Goal: Answer question/provide support: Answer question/provide support

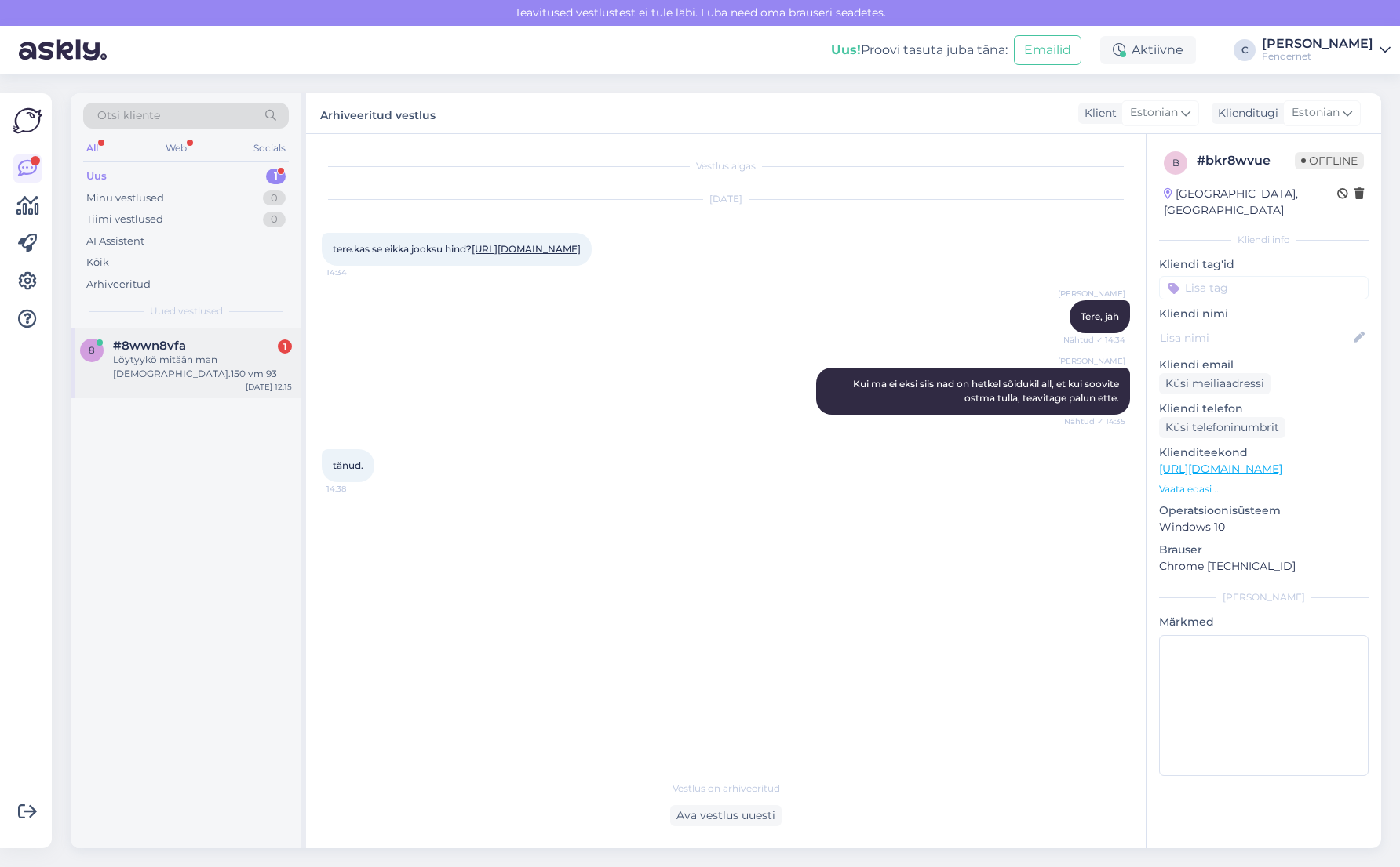
click at [198, 355] on div "Löytyykö mitään man [DEMOGRAPHIC_DATA].150 vm 93" at bounding box center [203, 367] width 179 height 28
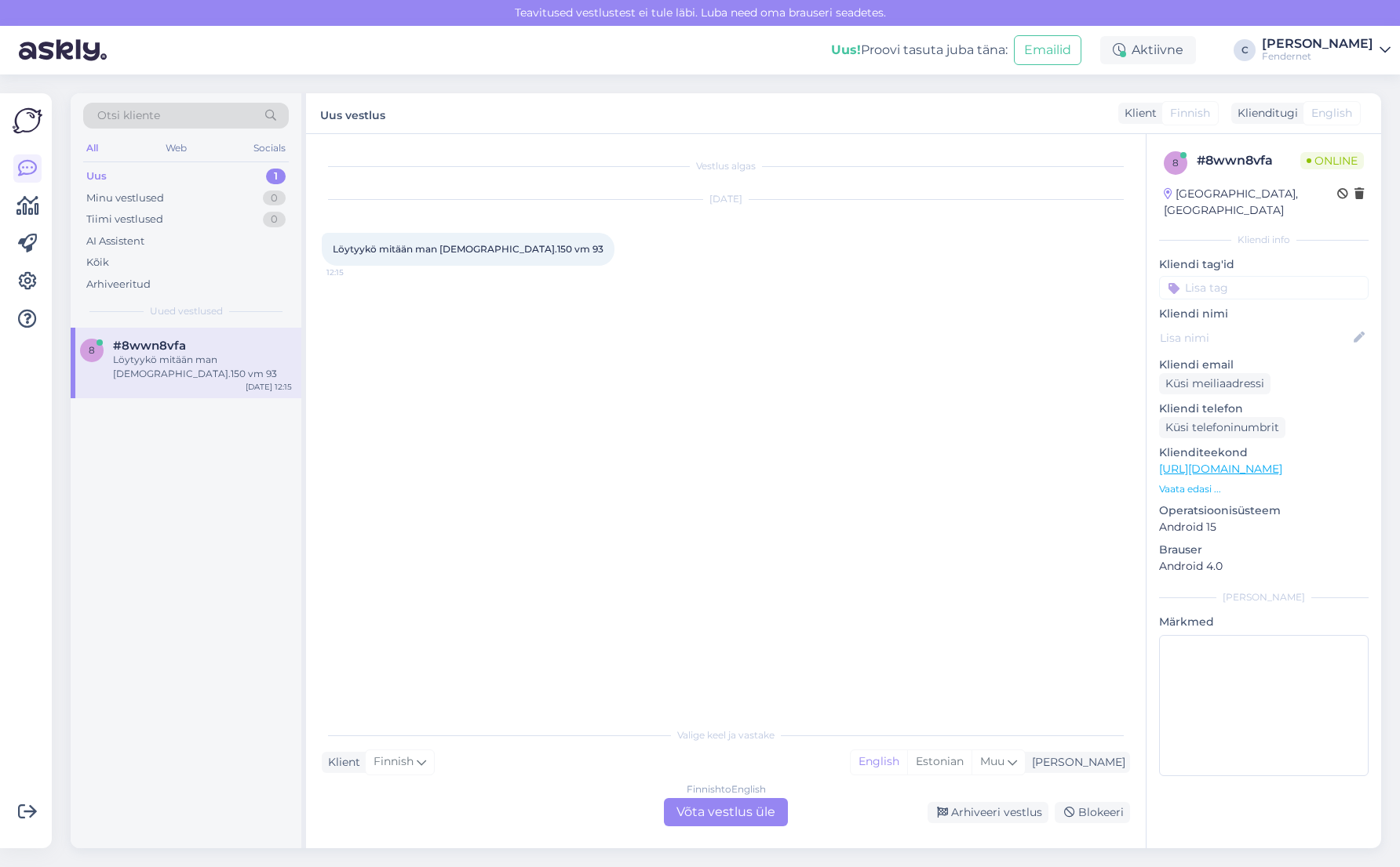
click at [705, 810] on div "Finnish to English Võta vestlus üle" at bounding box center [726, 812] width 124 height 28
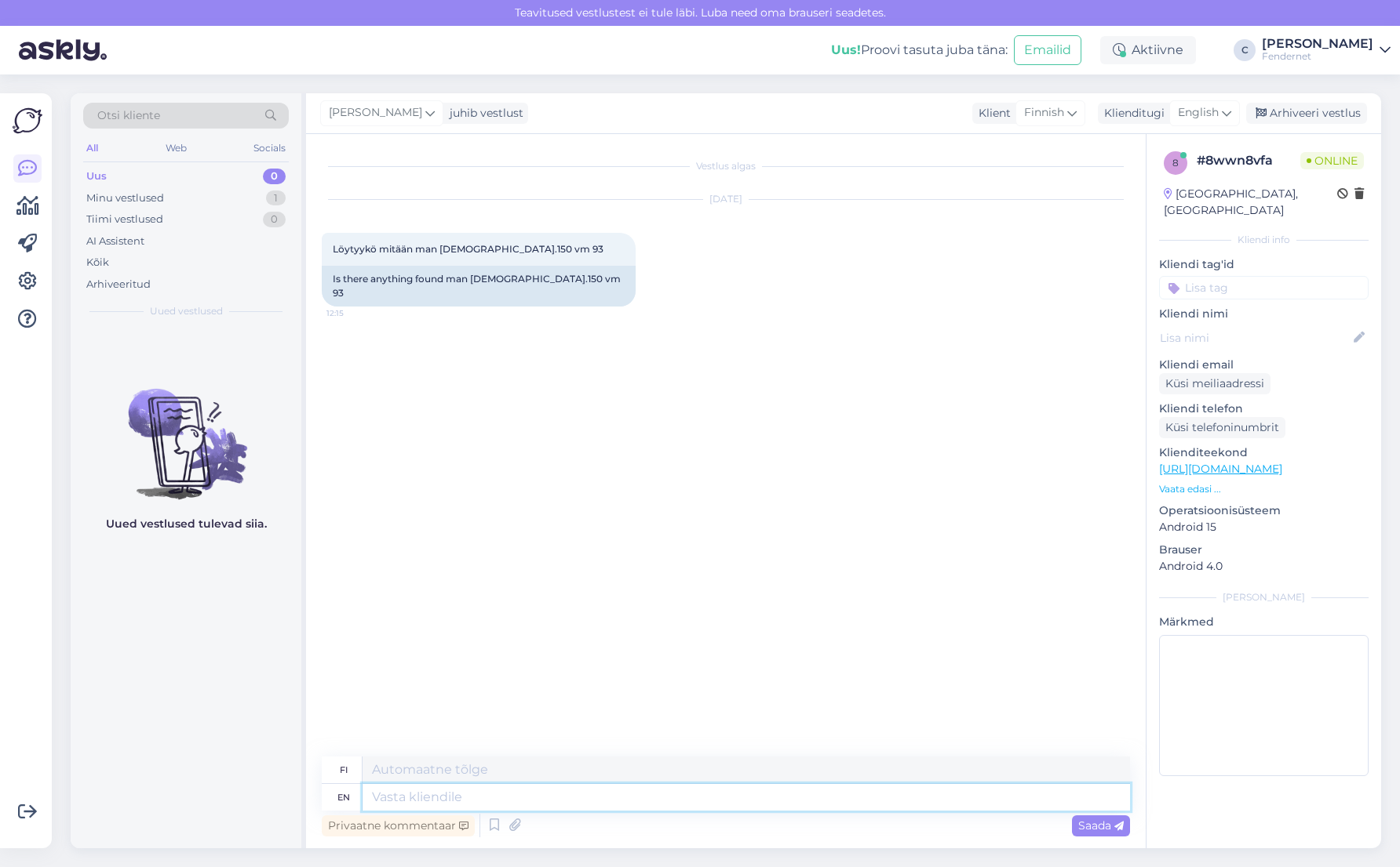
click at [557, 796] on textarea at bounding box center [746, 797] width 767 height 27
type textarea "No s"
type textarea "Ei"
type textarea "No sorry w"
type textarea "Ei anteeksi"
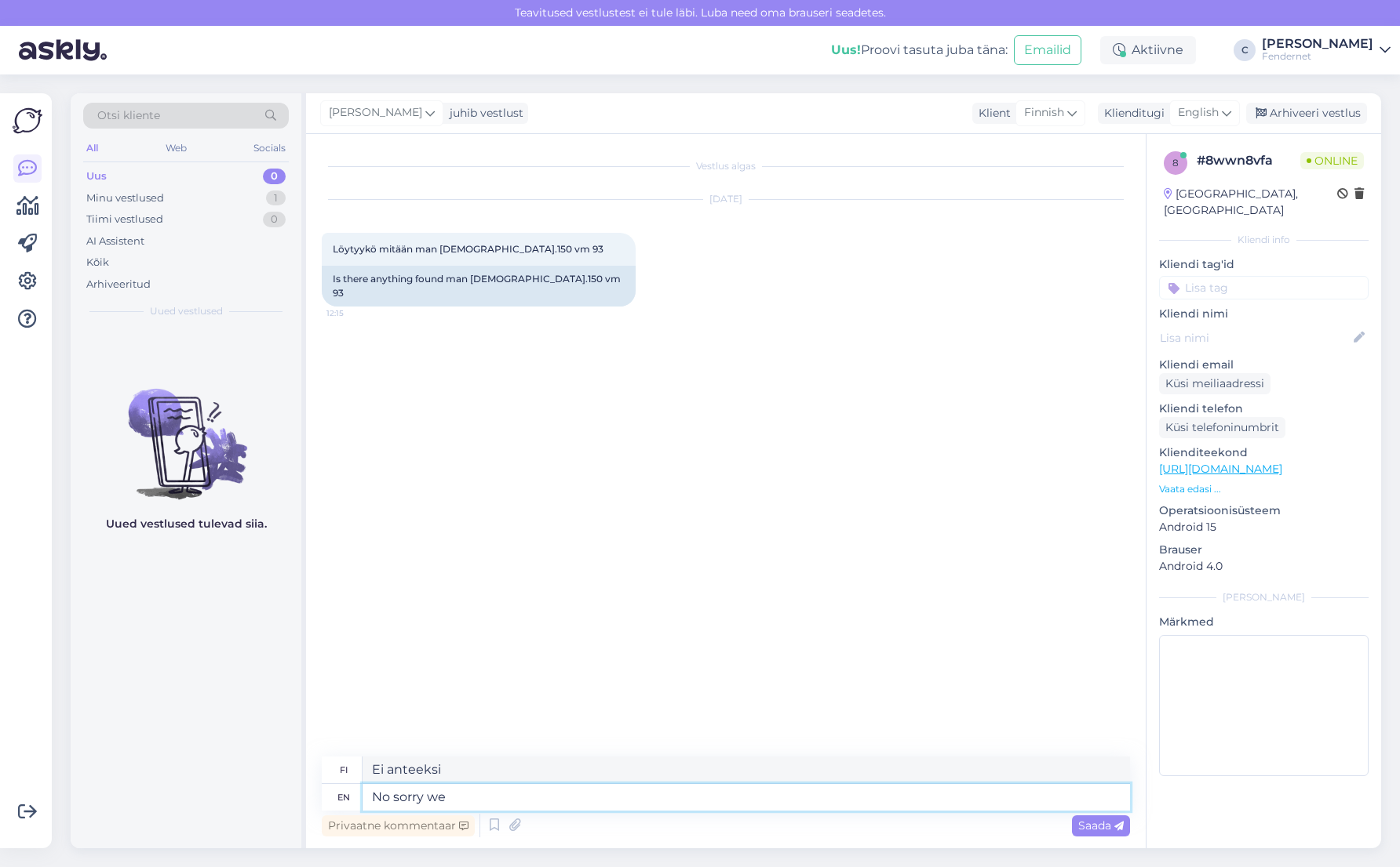
type textarea "No sorry we d"
type textarea "Ei anteeksi, me"
type textarea "No sorry we dont"
type textarea "Ei valitettavasti, emme"
type textarea "No sorry we dont have a"
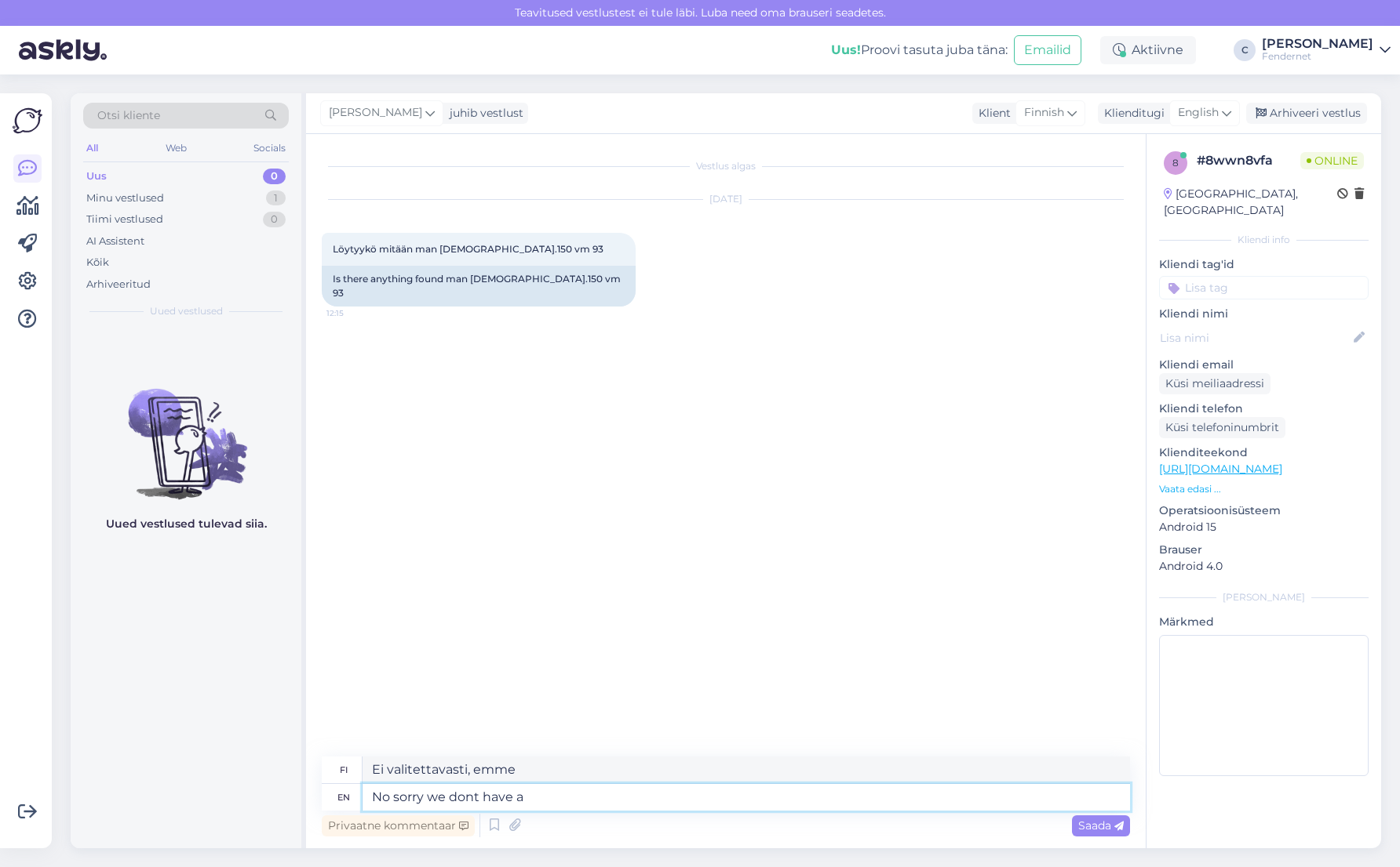
type textarea "Ei valitettavasti meillä ei ole"
type textarea "No sorry we dont have anythiong"
type textarea "Ei valitettavasti meillä ei ole mitään"
type textarea "No sorry we dont have anything for"
type textarea "Ei valitettavasti meillä ei ole mitään annettavaa"
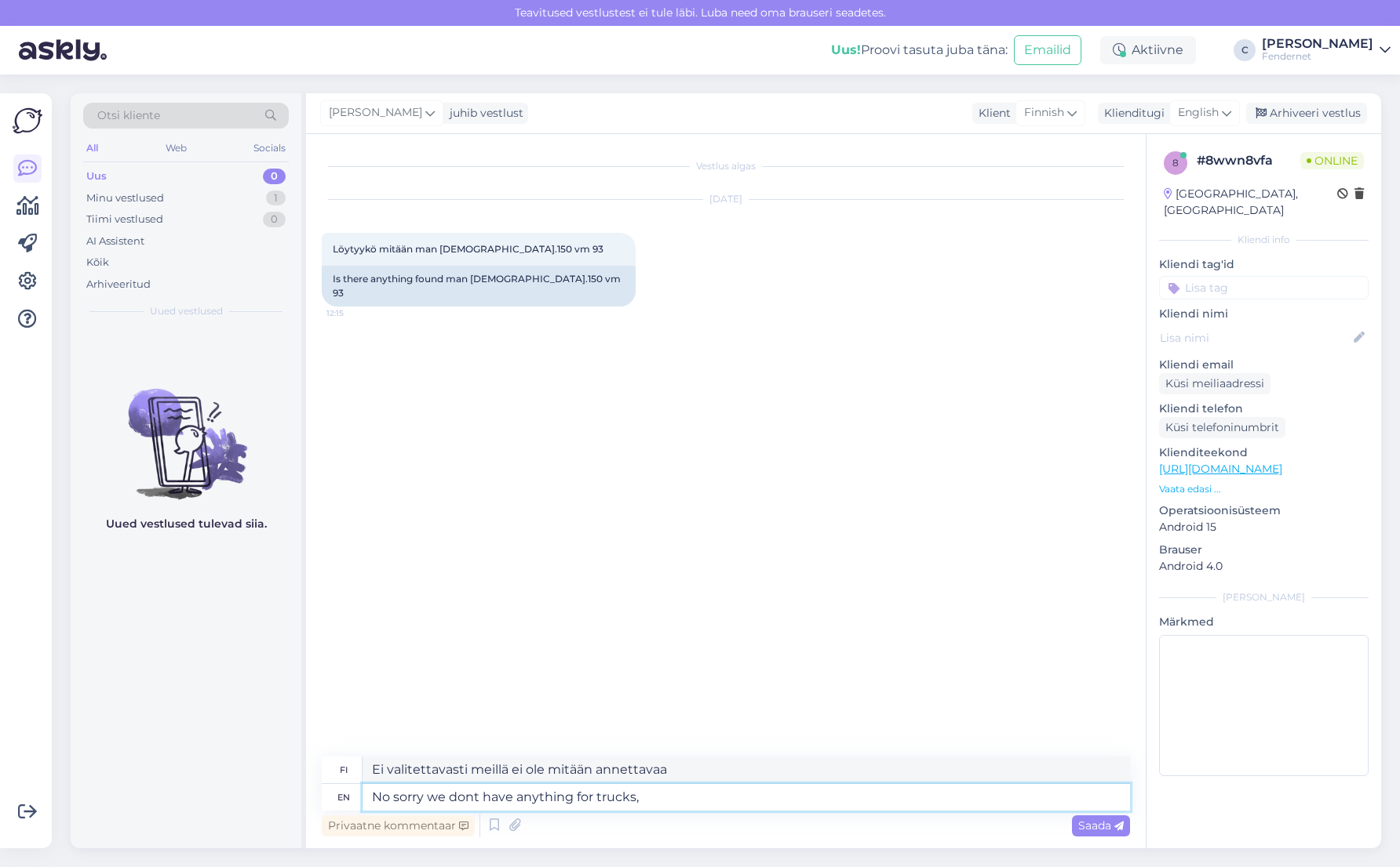
type textarea "No sorry we dont have anything for trucks,"
type textarea "Ei valitettavasti meillä ei ole mitään kuorma-autoille."
type textarea "No sorry we dont have anything for trucks, just a"
type textarea "Ei valitettavasti meillä ei ole mitään kuorma-autoille, vain"
type textarea "No sorry we dont have anything for trucks, just a few"
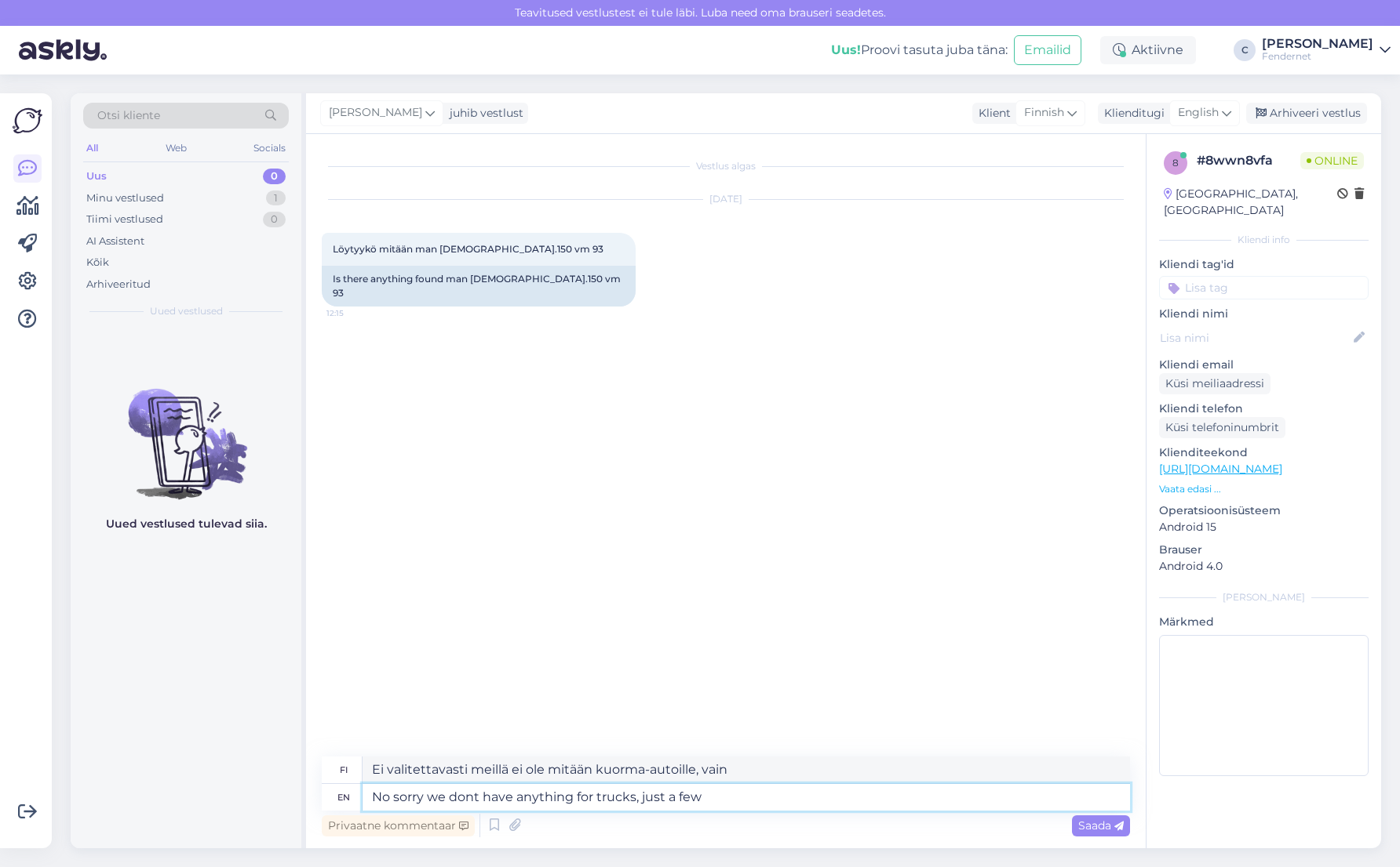
type textarea "Ei valitettavasti meillä ei ole mitään kuorma-autoille, vain muutama"
type textarea "No sorry we dont have anything for trucks, just a few mercedes"
type textarea "Ei valitettavasti meillä ei ole mitään kuorma-autoille, vain muutama Mercedes."
type textarea "No sorry we dont have anything for trucks, just a few mercedes things"
type textarea "Ei valitettavasti, meillä ei ole mitään kuorma-autoille, vain muutamia Mercedes…"
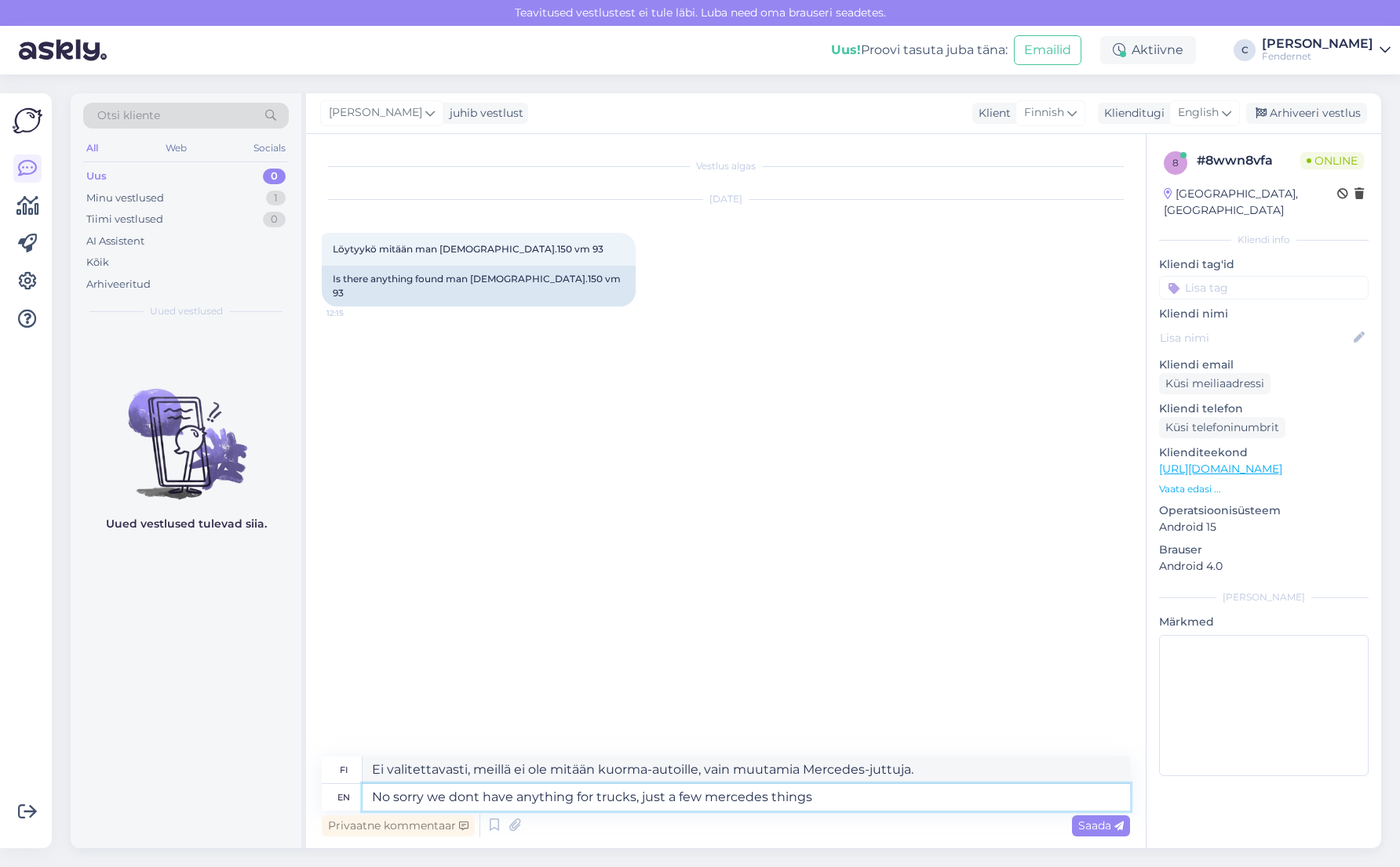
paste textarea "[URL][DOMAIN_NAME]"
type textarea "No sorry we dont have anything for trucks, just a few mercedes things [URL][DOM…"
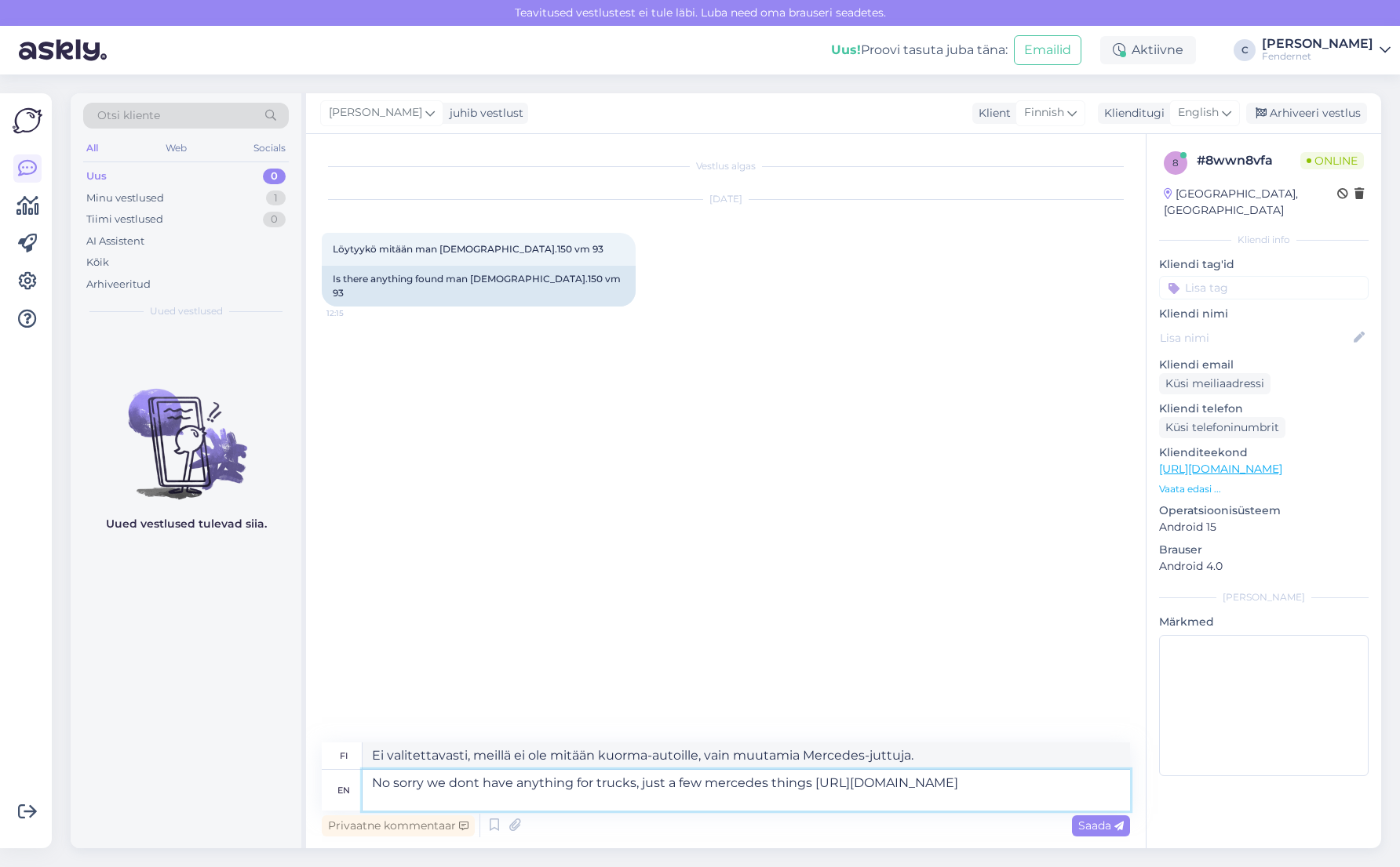
type textarea "Ei valitettavasti meillä ei ole mitään kuorma-autoille, vain muutamia Mercedes-…"
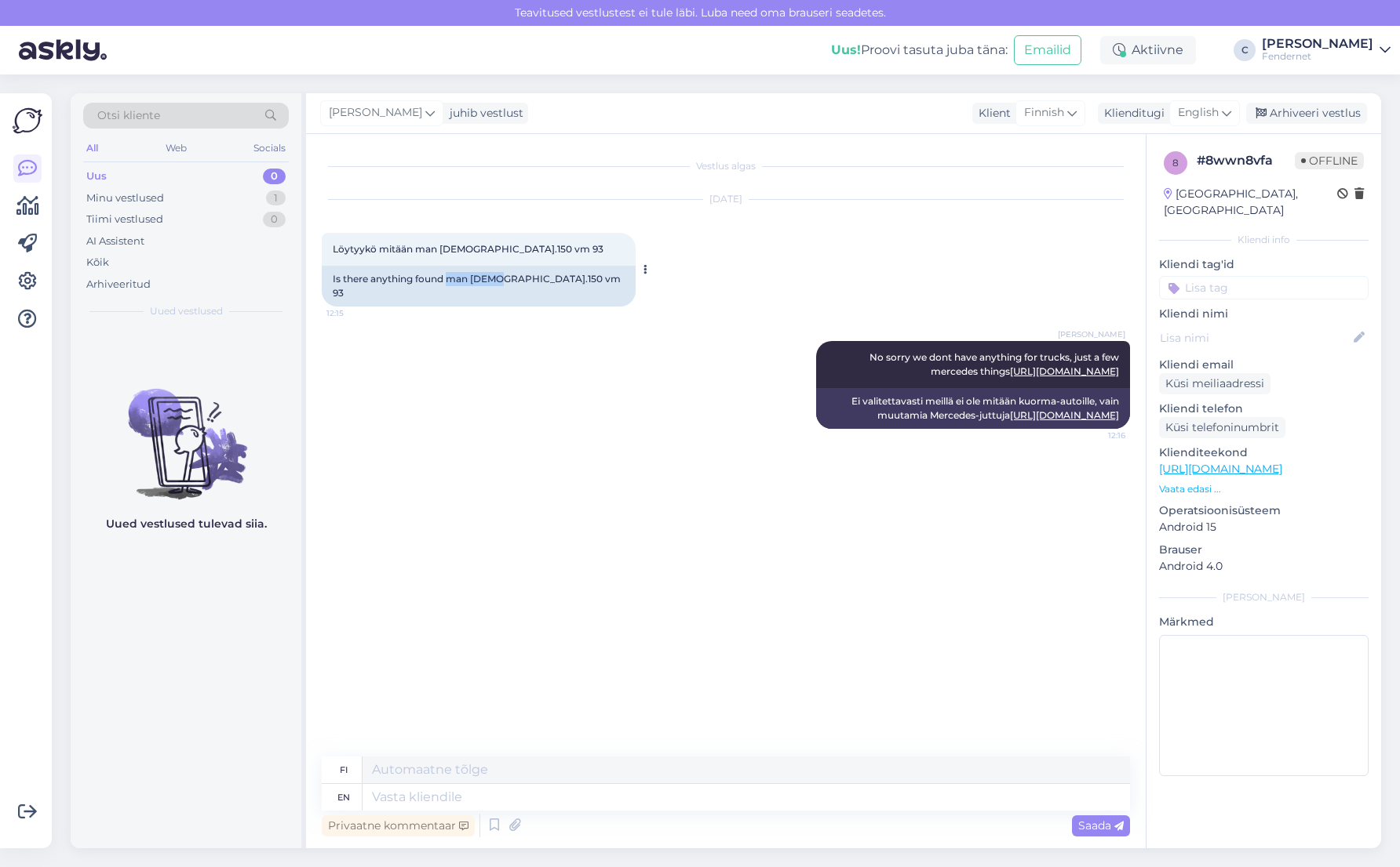
drag, startPoint x: 448, startPoint y: 283, endPoint x: 494, endPoint y: 278, distance: 46.3
click at [494, 278] on div "Is there anything found man [DEMOGRAPHIC_DATA].150 vm 93" at bounding box center [478, 286] width 313 height 40
click at [705, 805] on textarea at bounding box center [746, 797] width 767 height 27
